Goal: Obtain resource: Obtain resource

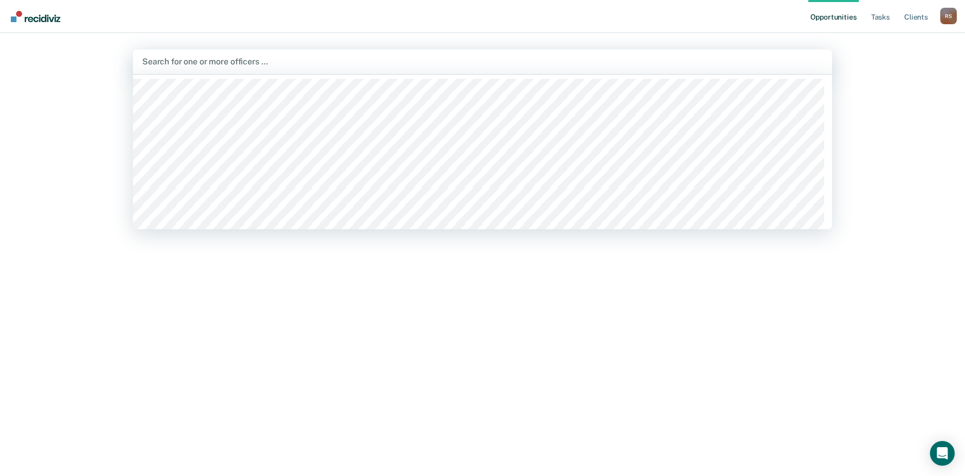
click at [241, 61] on div at bounding box center [482, 62] width 681 height 12
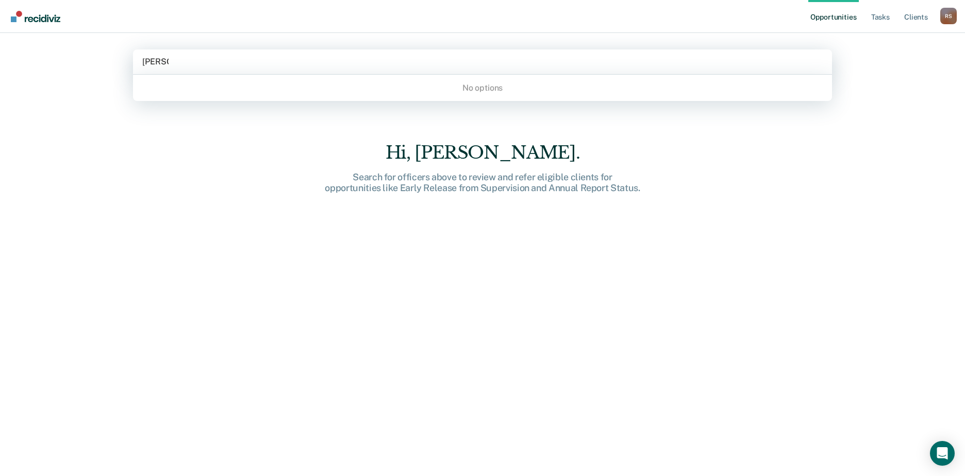
type input "Alvar"
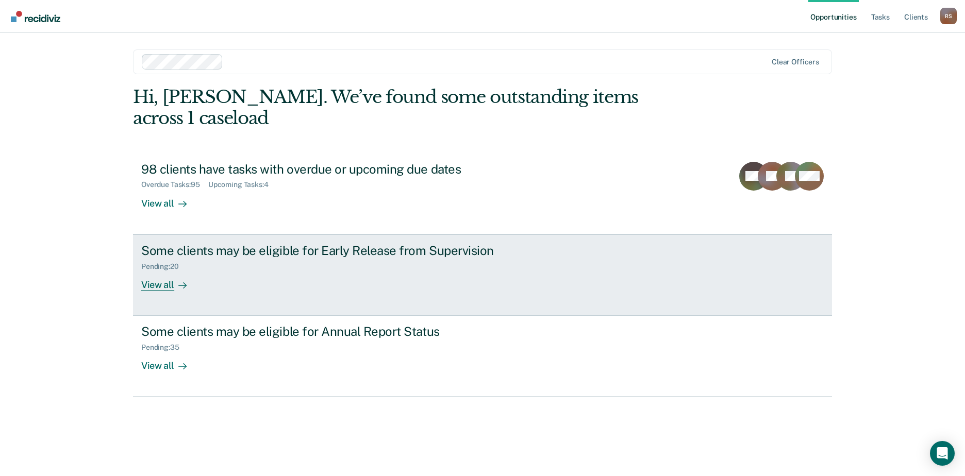
click at [166, 271] on div "View all" at bounding box center [170, 281] width 58 height 20
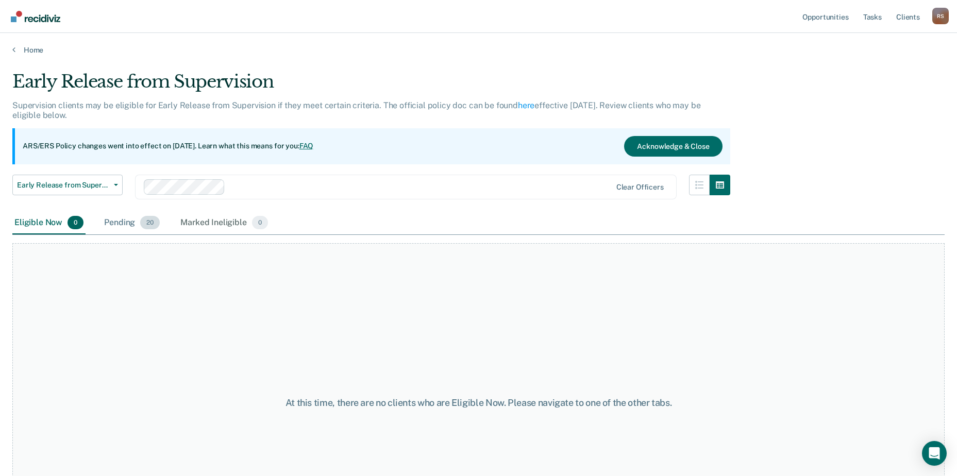
click at [137, 224] on div "Pending 20" at bounding box center [132, 223] width 60 height 23
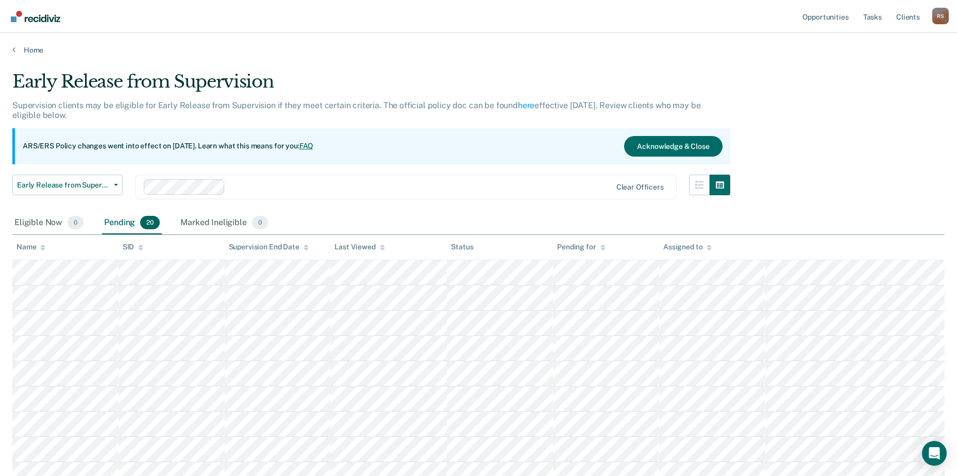
click at [42, 248] on icon at bounding box center [42, 249] width 5 height 3
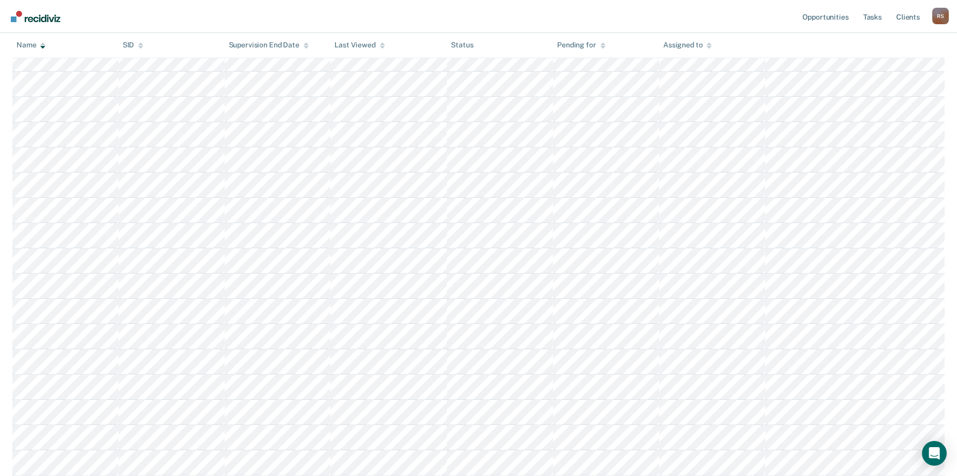
scroll to position [309, 0]
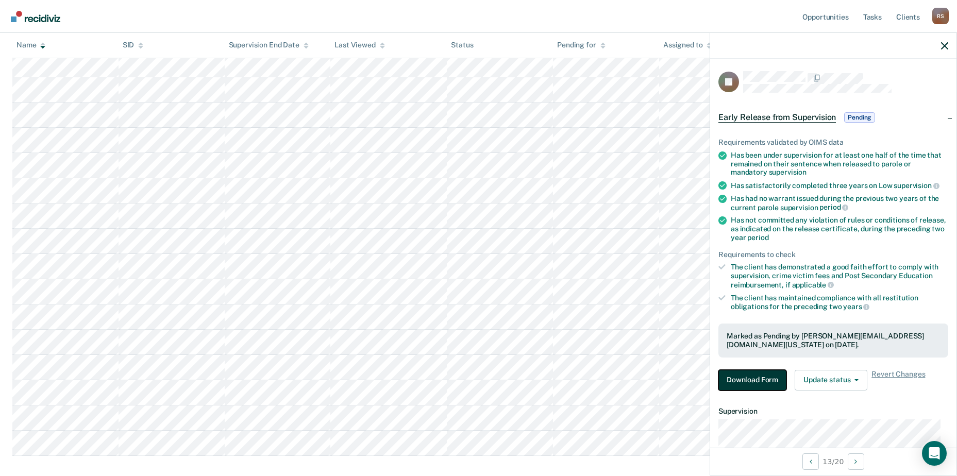
click at [758, 379] on button "Download Form" at bounding box center [753, 380] width 68 height 21
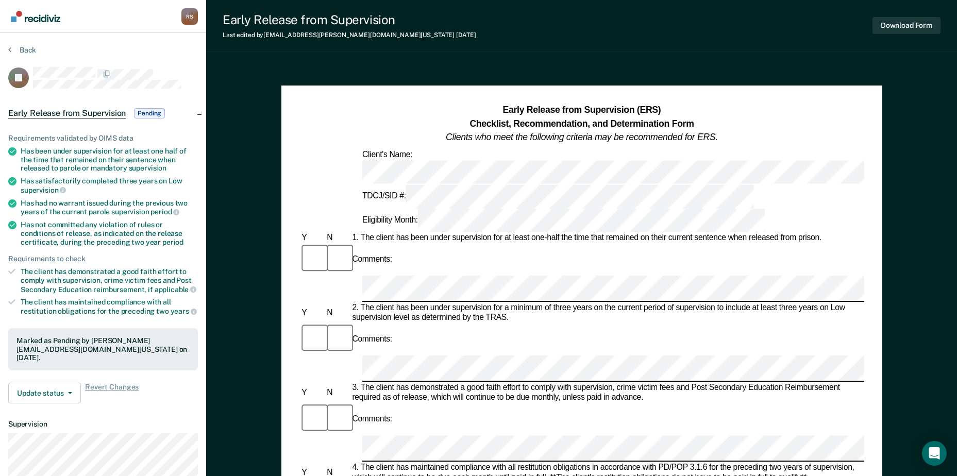
scroll to position [87, 0]
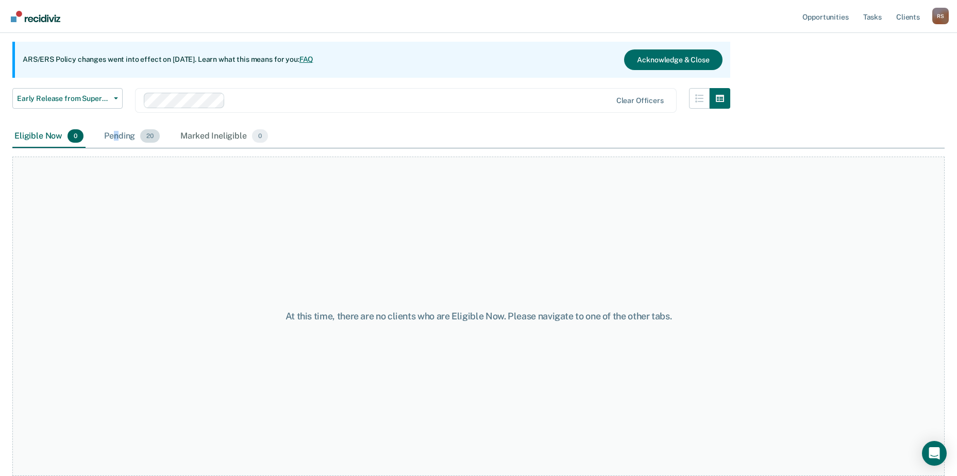
click at [116, 136] on div "Pending 20" at bounding box center [132, 136] width 60 height 23
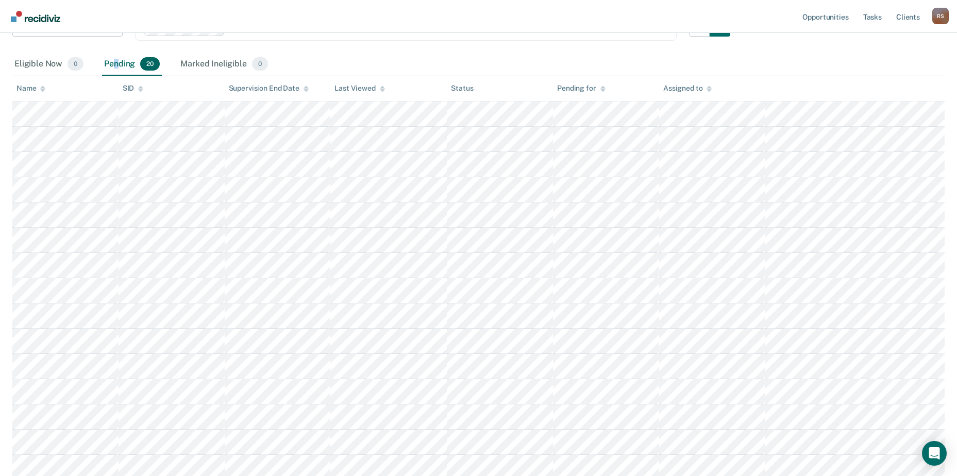
scroll to position [190, 0]
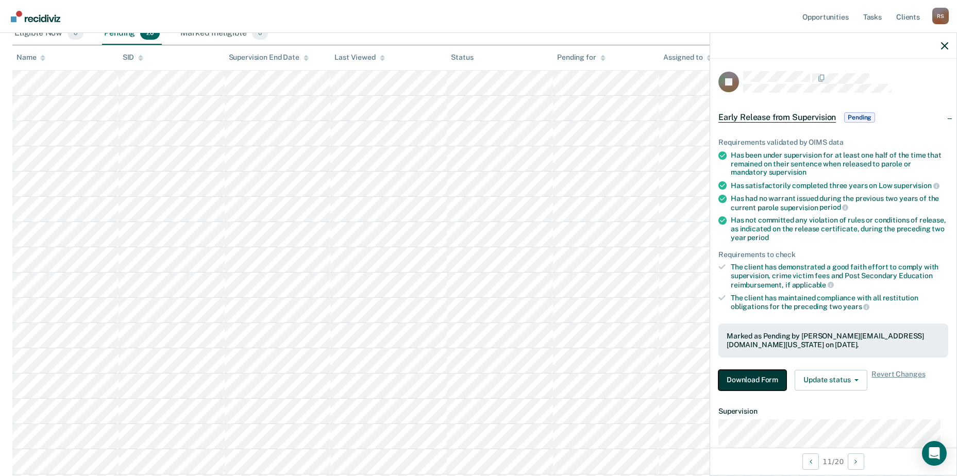
click at [751, 378] on button "Download Form" at bounding box center [753, 380] width 68 height 21
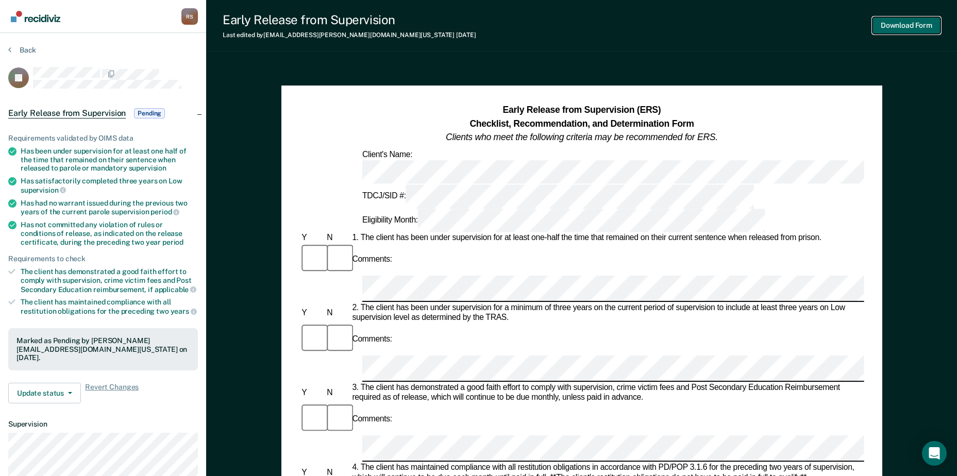
click at [908, 25] on button "Download Form" at bounding box center [907, 25] width 68 height 17
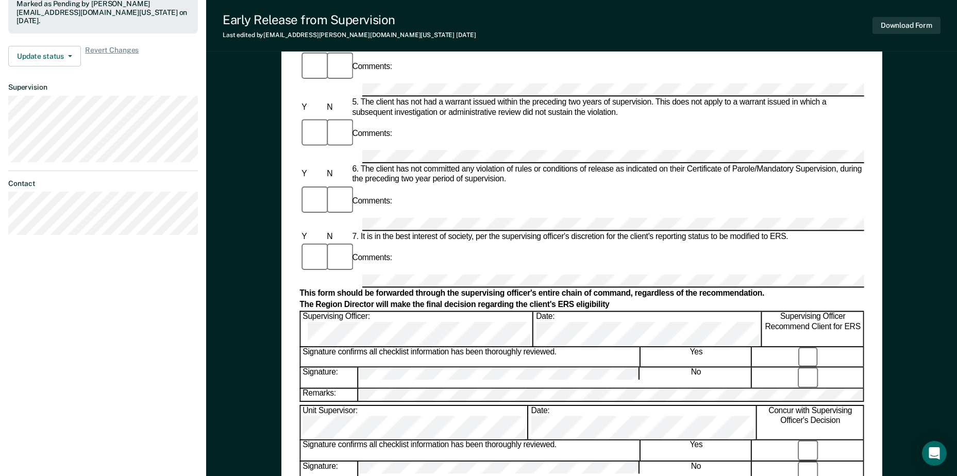
scroll to position [361, 0]
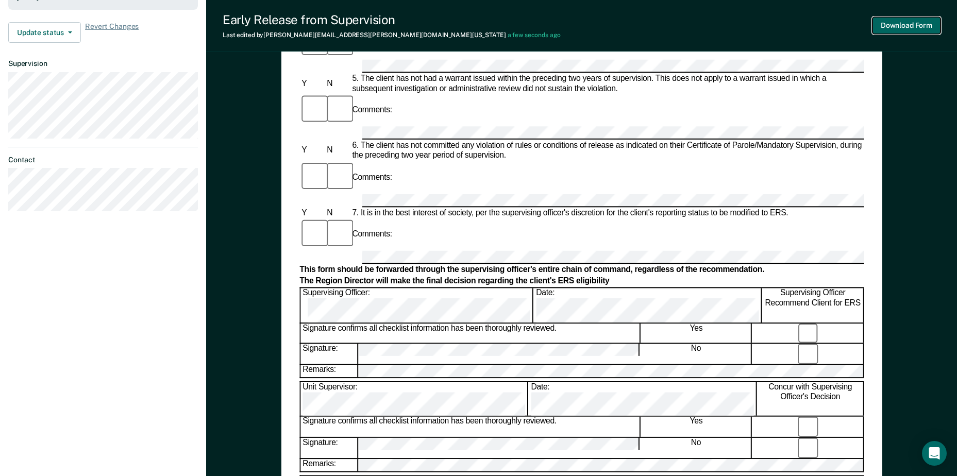
click at [928, 22] on button "Download Form" at bounding box center [907, 25] width 68 height 17
